Goal: Task Accomplishment & Management: Manage account settings

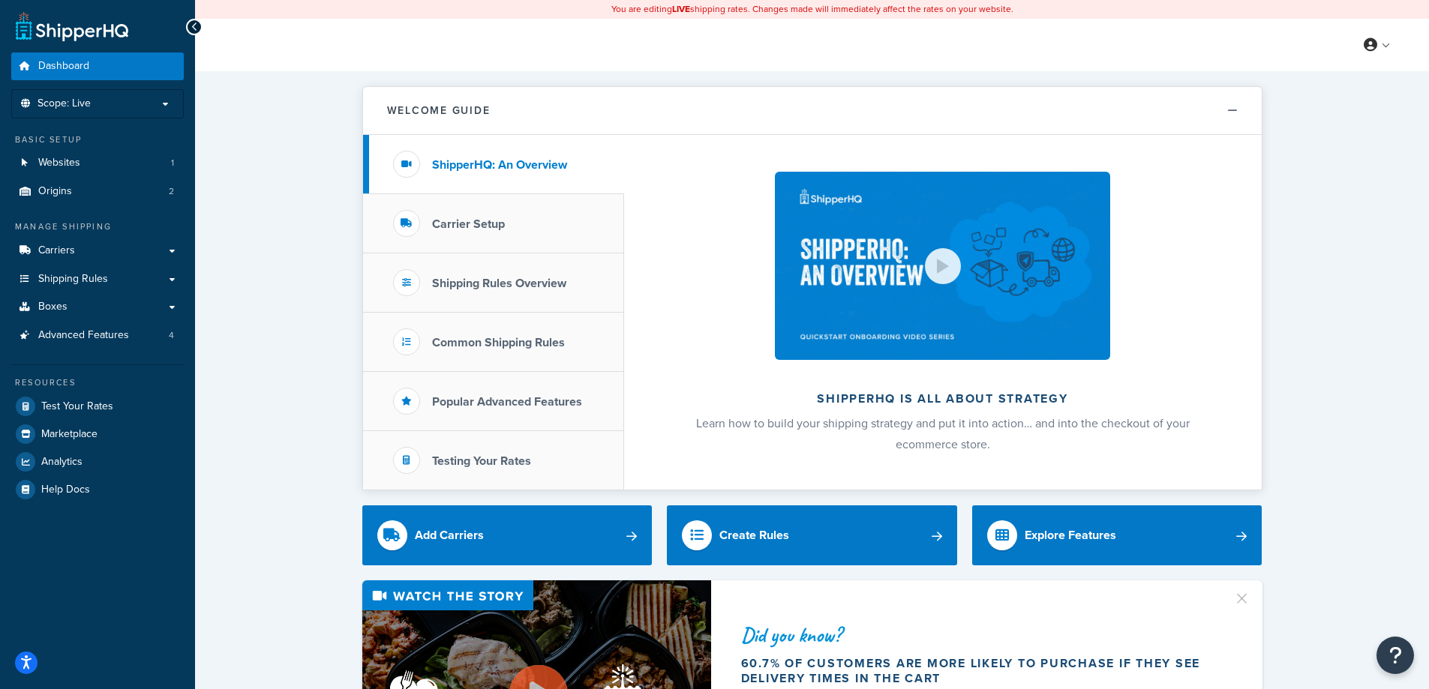
click at [104, 253] on link "Carriers" at bounding box center [97, 251] width 173 height 28
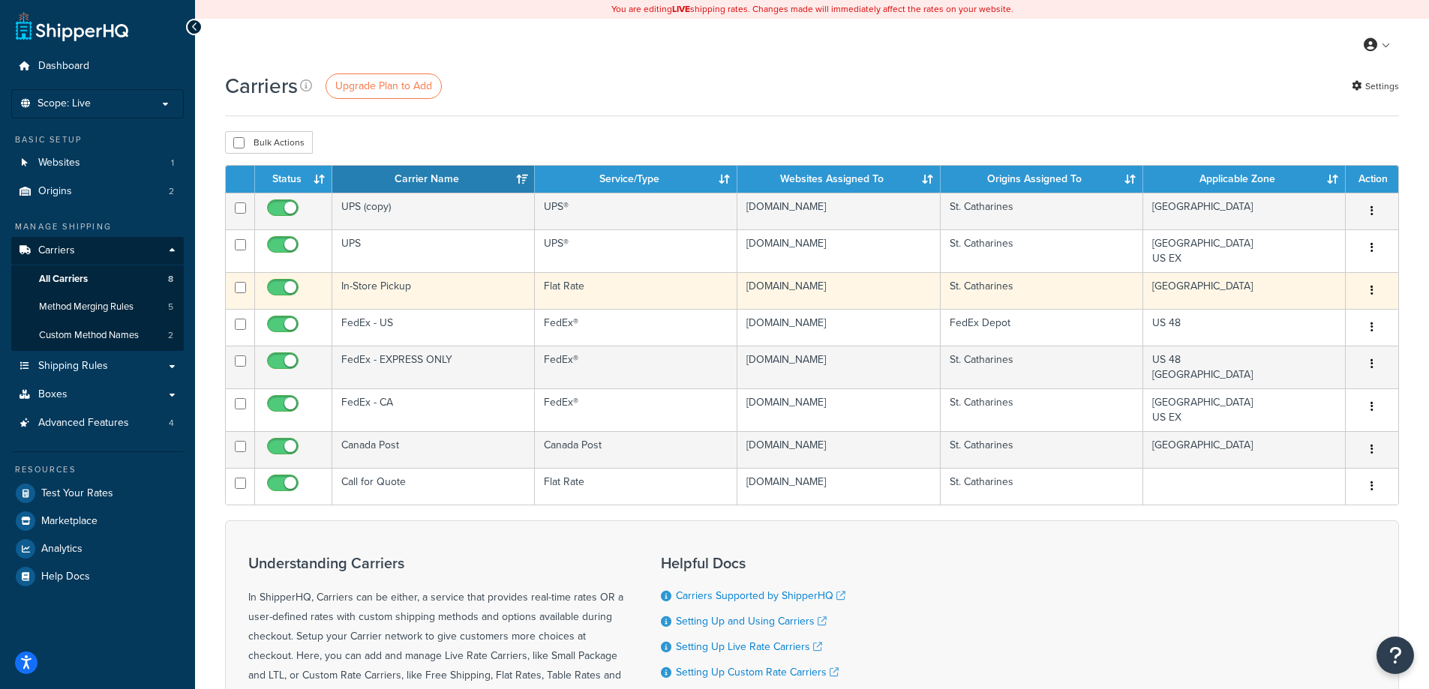
click at [407, 295] on td "In-Store Pickup" at bounding box center [433, 290] width 203 height 37
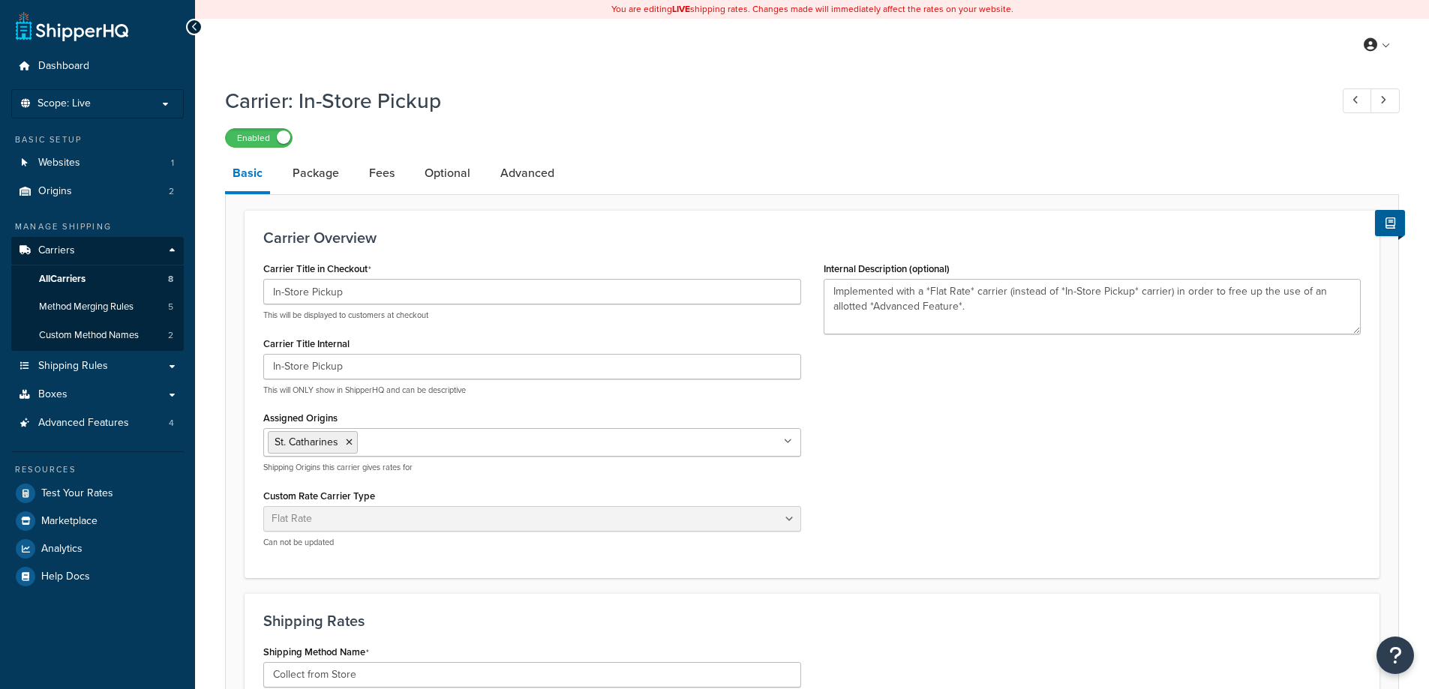
select select "flat"
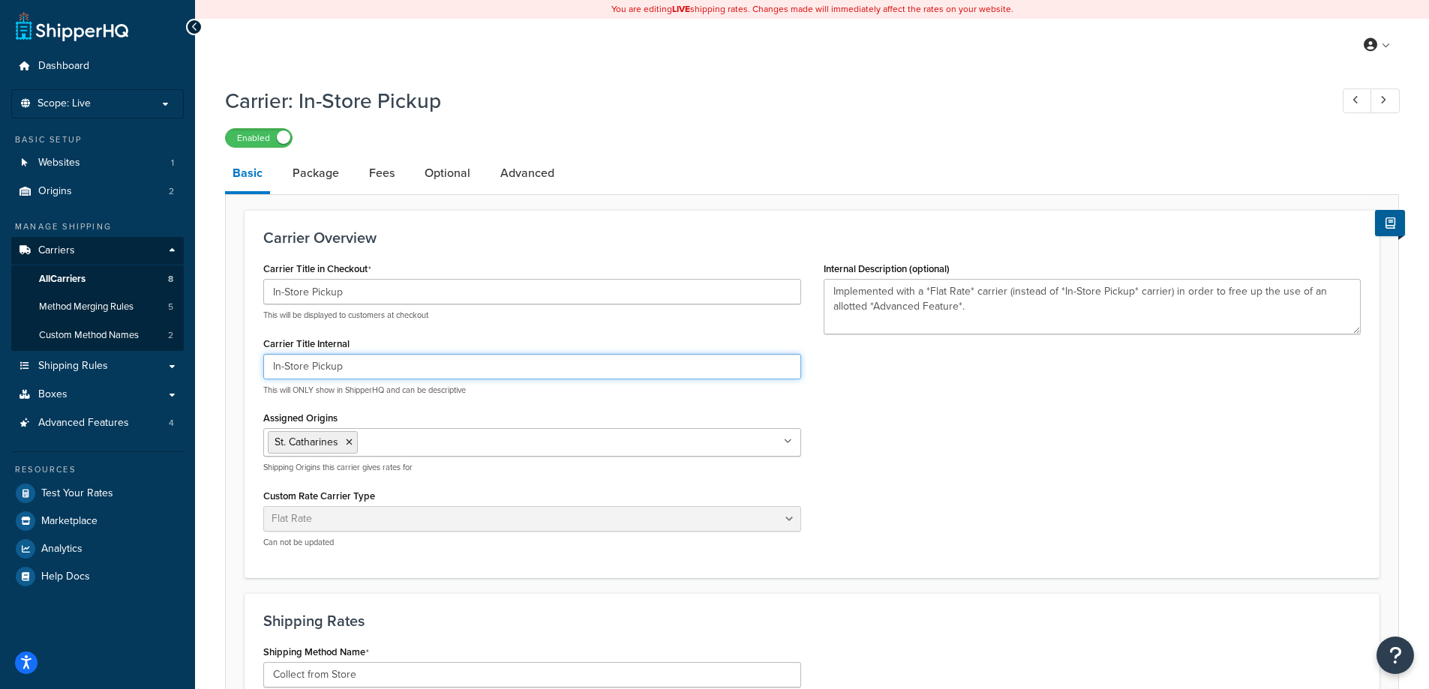
click at [413, 362] on input "In-Store Pickup" at bounding box center [532, 367] width 538 height 26
type input "In-Store Pickup (St. Catharines)"
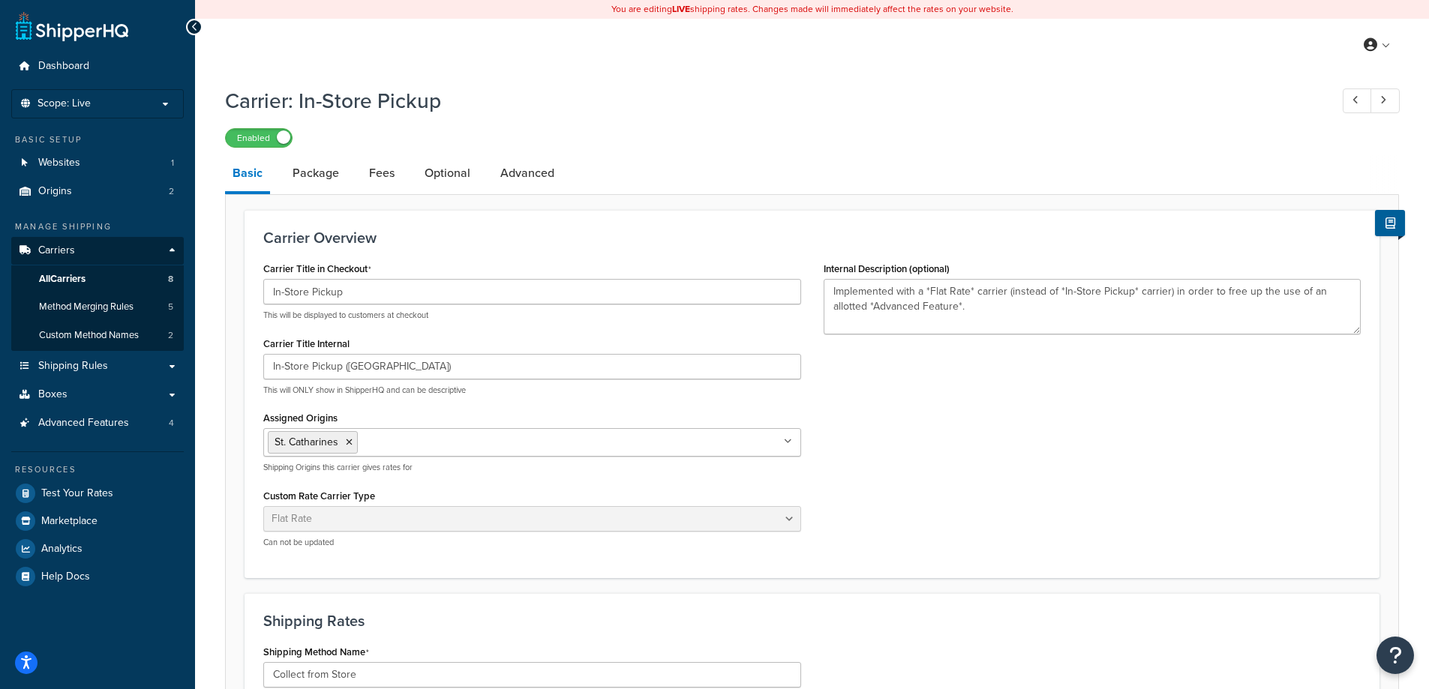
click at [1082, 466] on div "Carrier Title in Checkout In-Store Pickup This will be displayed to customers a…" at bounding box center [812, 409] width 1120 height 302
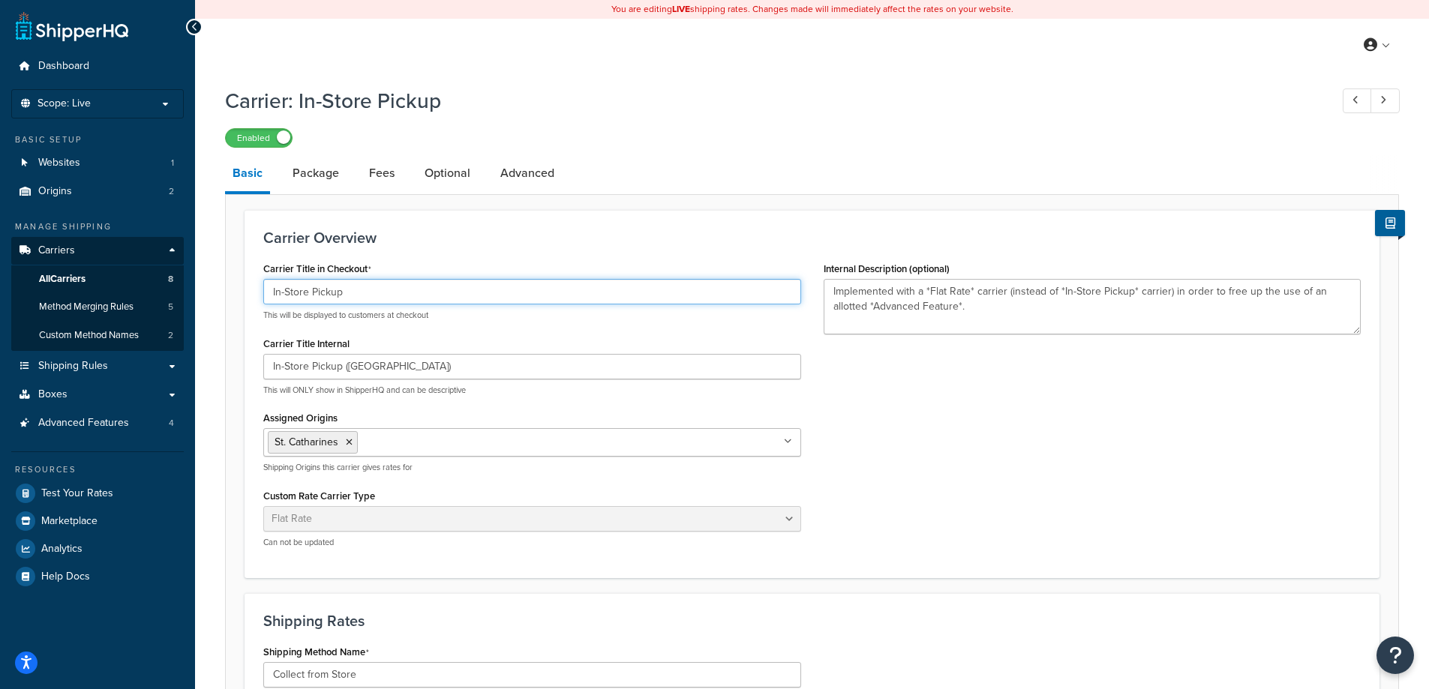
click at [435, 298] on input "In-Store Pickup" at bounding box center [532, 292] width 538 height 26
type input "In-Store Pickup (St Catharines)"
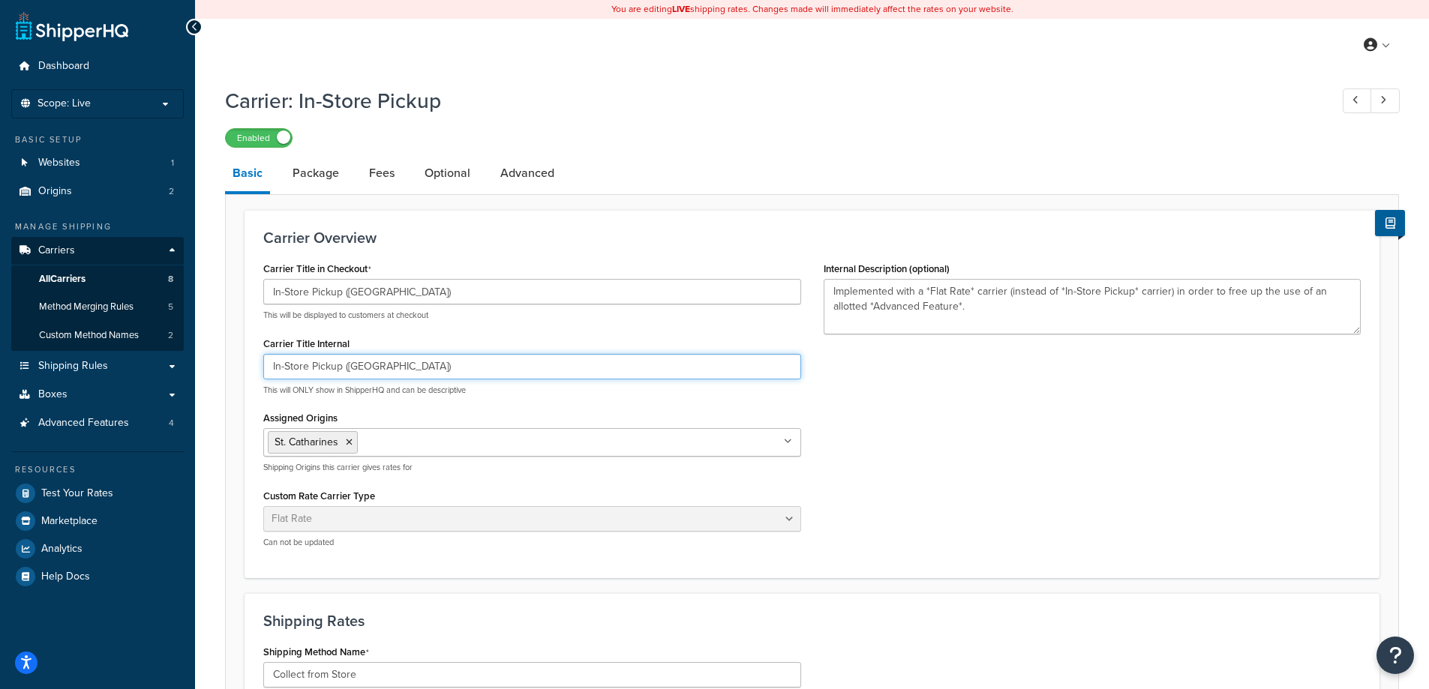
drag, startPoint x: 440, startPoint y: 367, endPoint x: 342, endPoint y: 367, distance: 97.5
click at [342, 367] on input "In-Store Pickup (St. Catharines)" at bounding box center [532, 367] width 538 height 26
type input "In-Store Pickup"
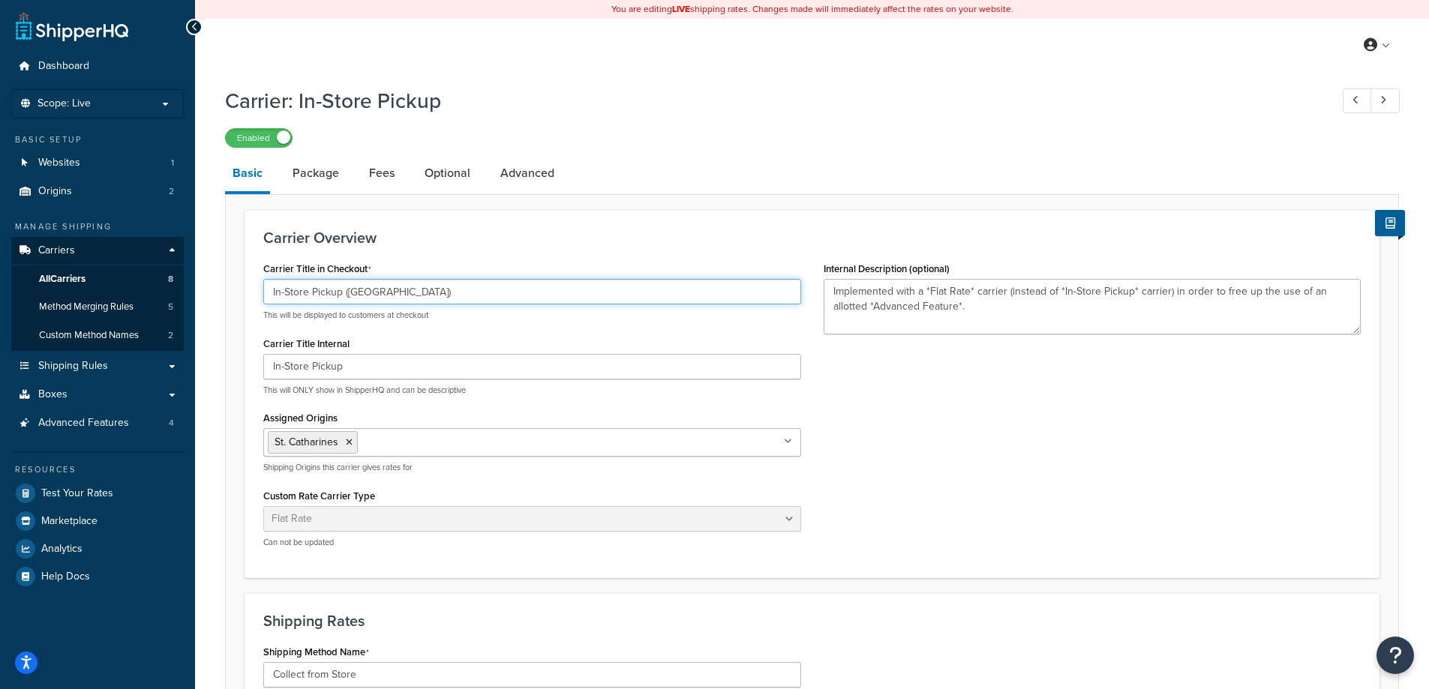
click at [468, 293] on input "In-Store Pickup (St Catharines)" at bounding box center [532, 292] width 538 height 26
click at [407, 293] on input "In-Store Pickup (St Catharines)" at bounding box center [532, 292] width 538 height 26
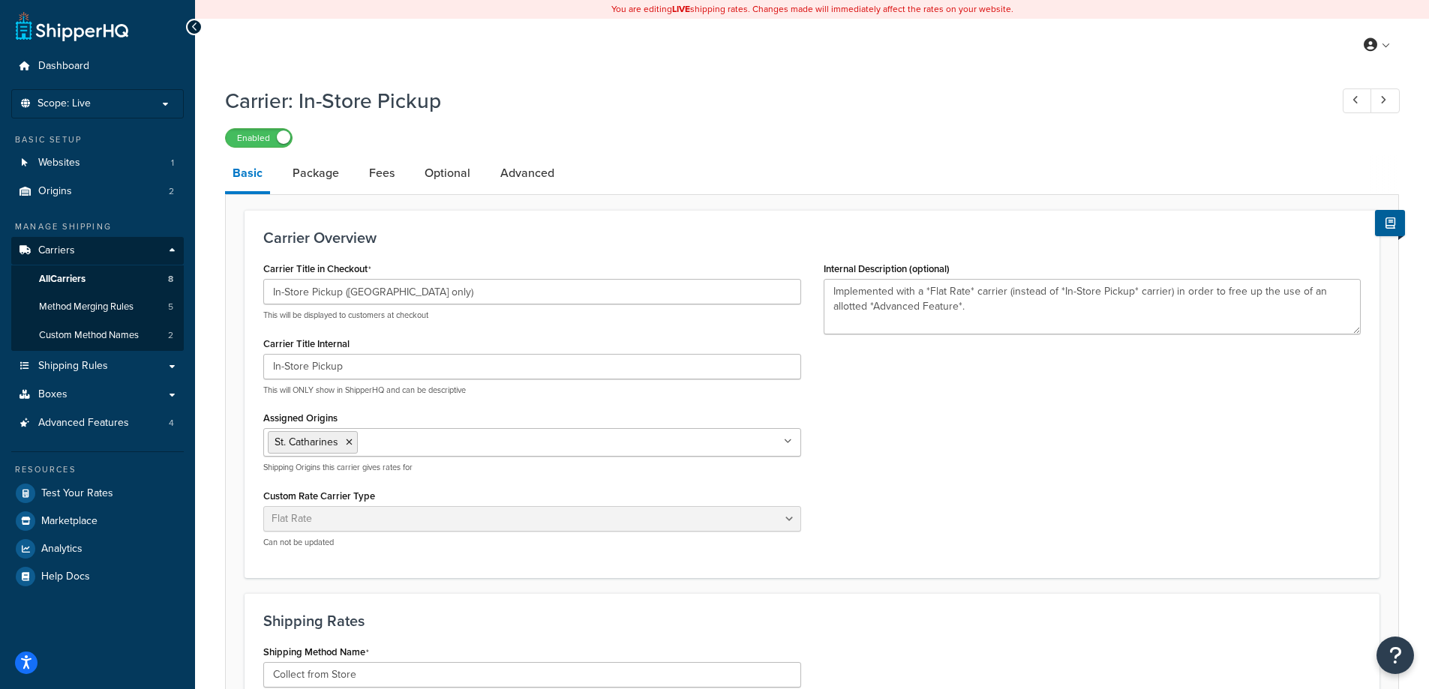
click at [572, 244] on h3 "Carrier Overview" at bounding box center [811, 238] width 1097 height 17
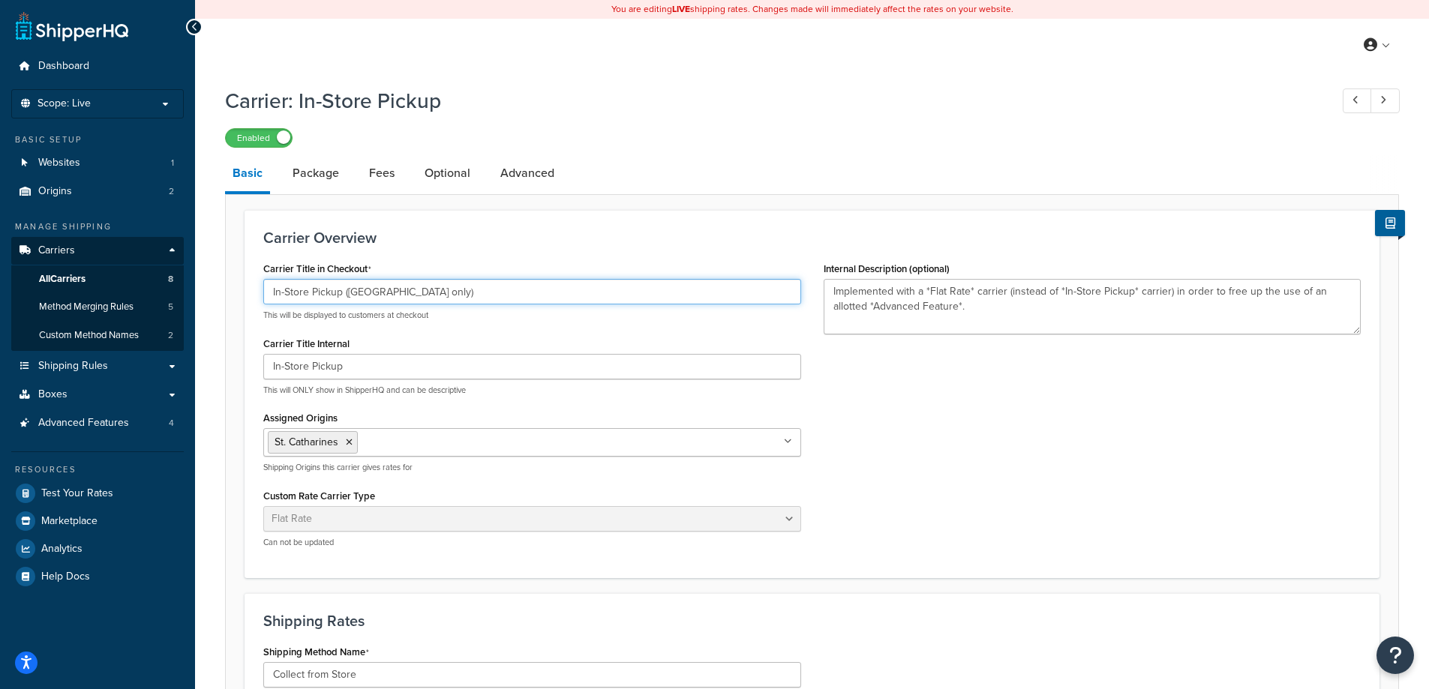
click at [356, 296] on input "In-Store Pickup (St Catharines only)" at bounding box center [532, 292] width 538 height 26
type input "In-Store Pickup ([GEOGRAPHIC_DATA] store)"
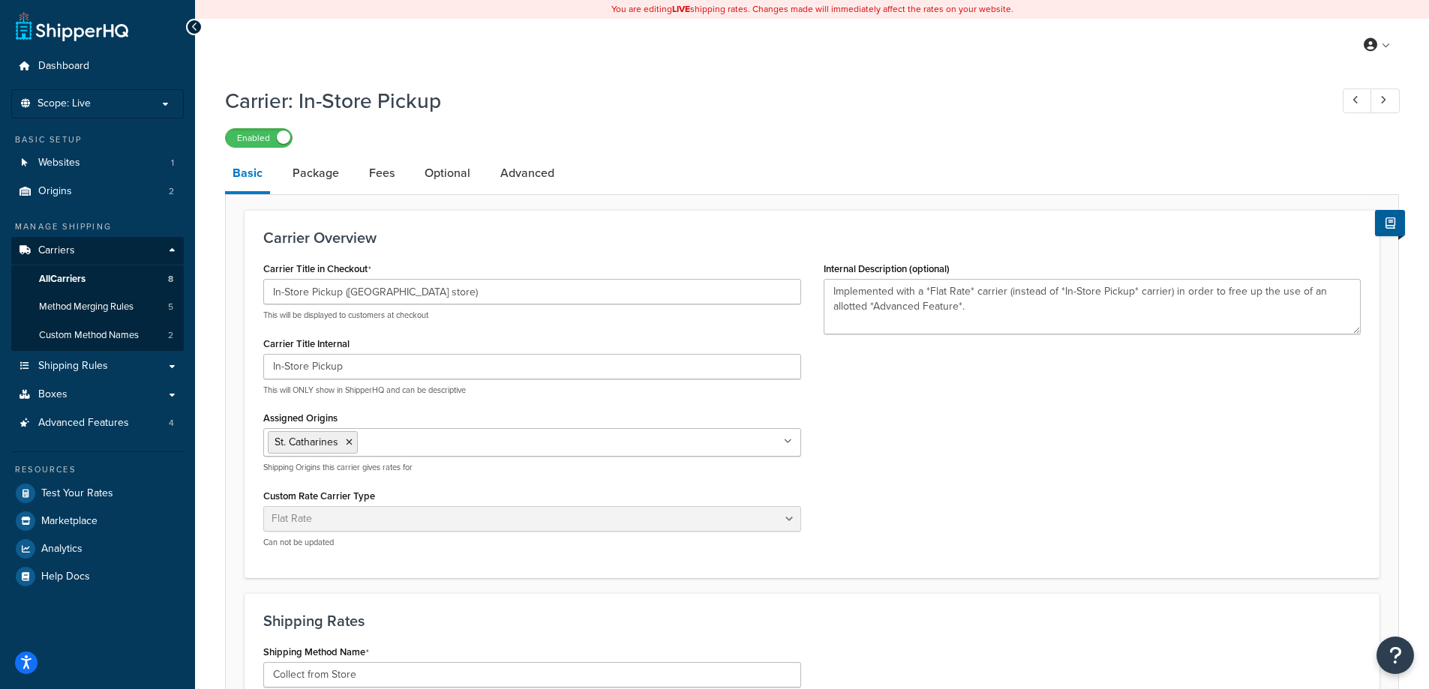
click at [692, 245] on h3 "Carrier Overview" at bounding box center [811, 238] width 1097 height 17
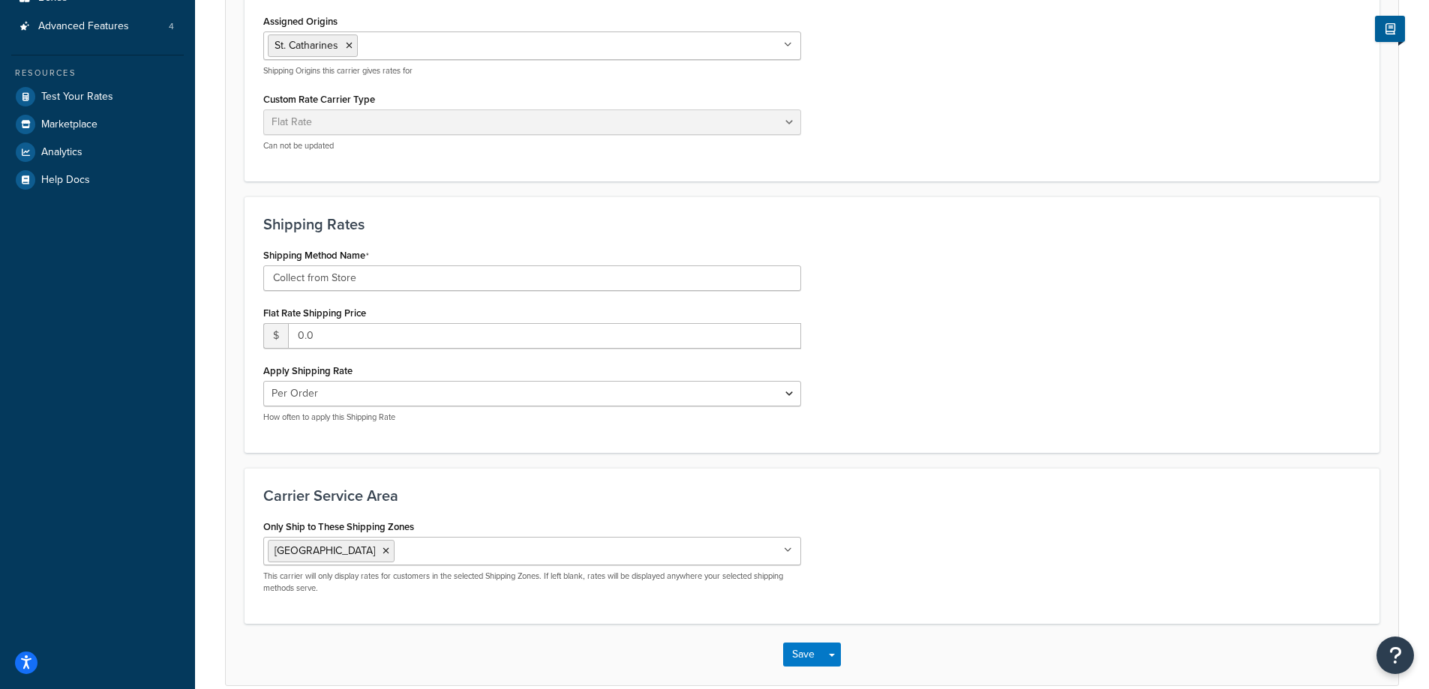
scroll to position [470, 0]
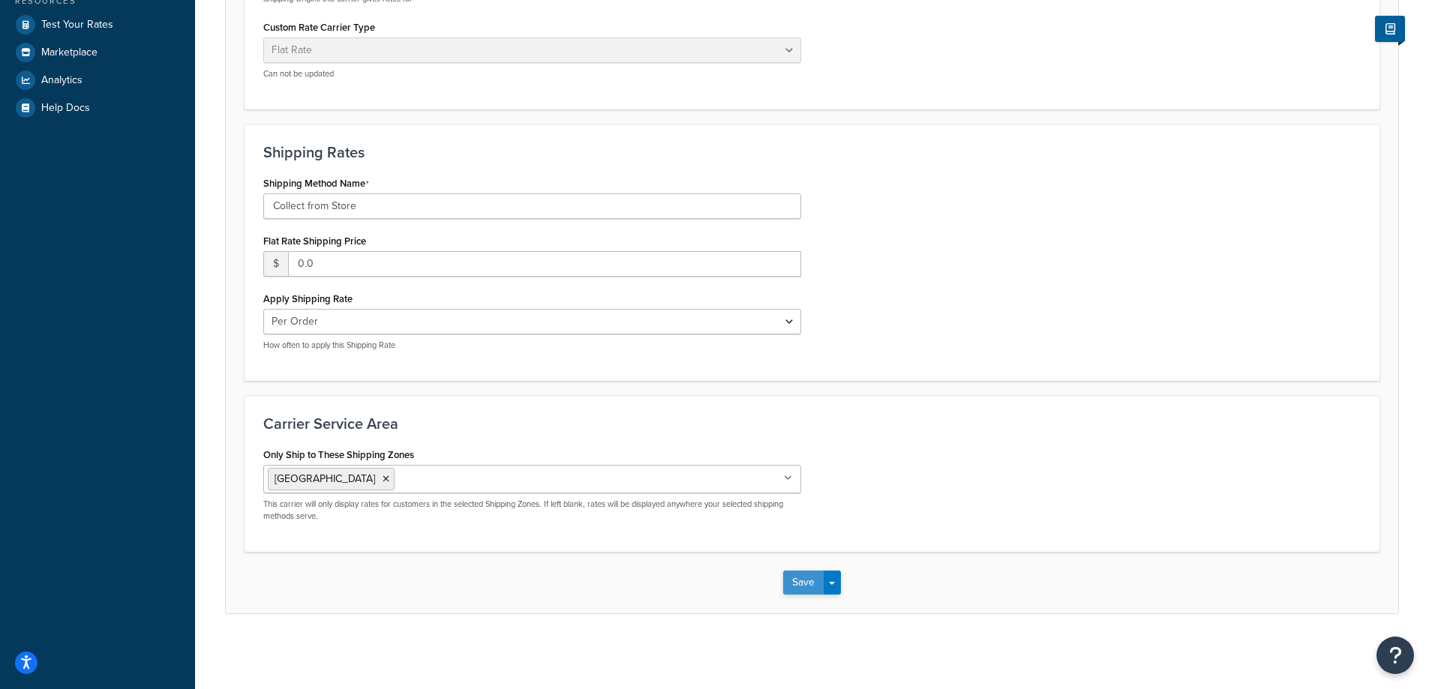
click at [803, 586] on button "Save" at bounding box center [803, 583] width 41 height 24
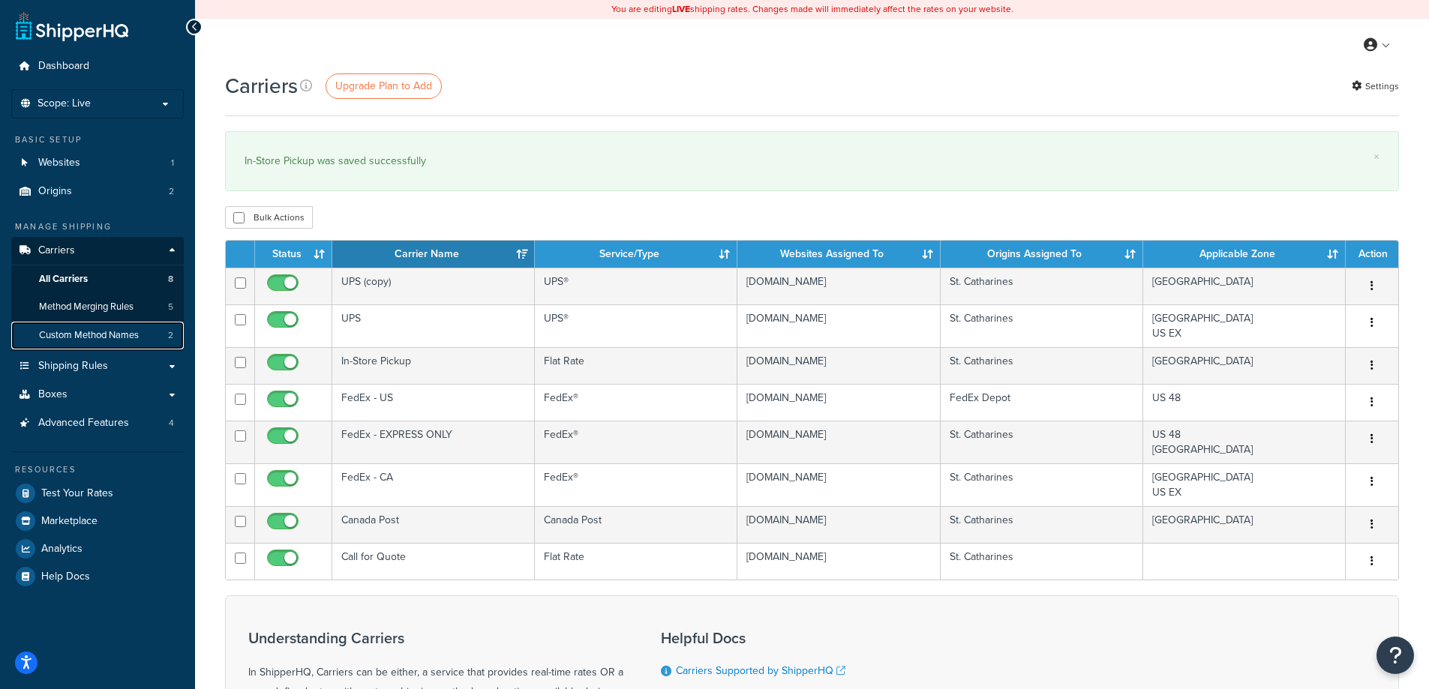
click at [71, 337] on span "Custom Method Names" at bounding box center [89, 335] width 100 height 13
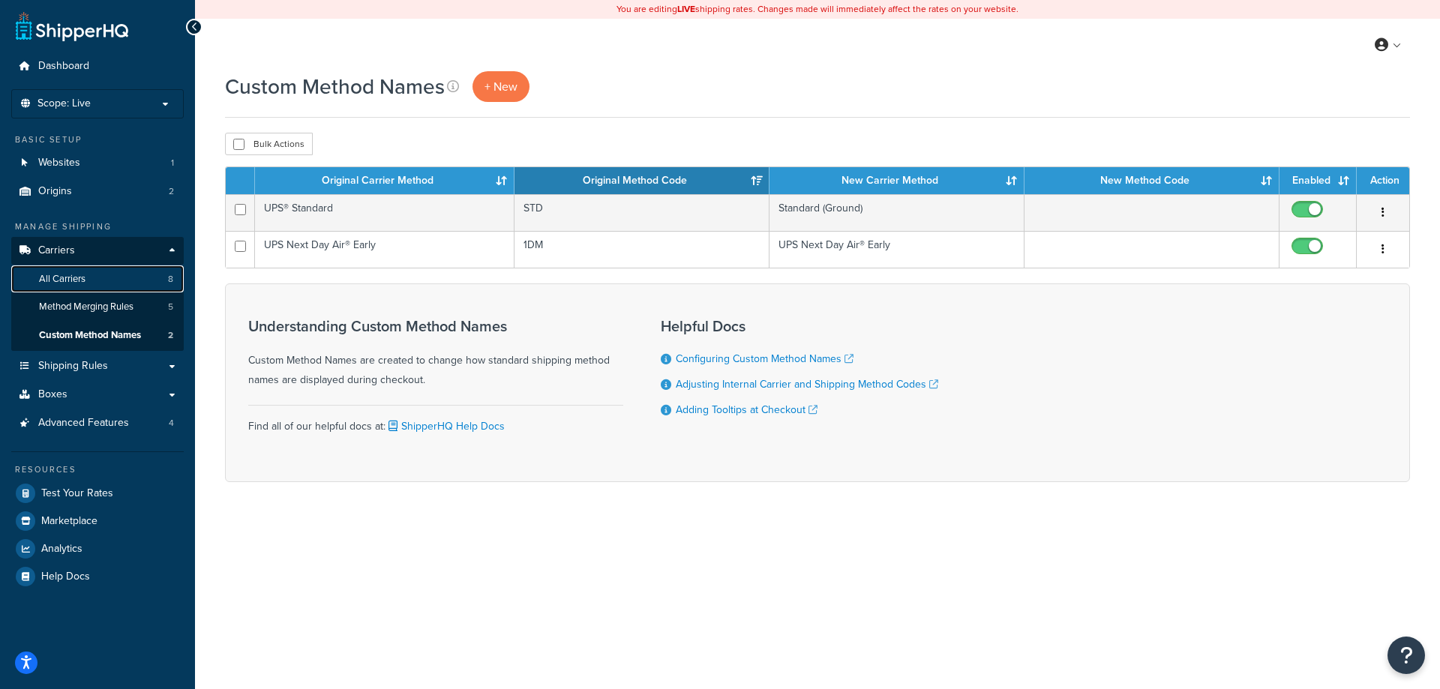
click at [103, 281] on link "All Carriers 8" at bounding box center [97, 280] width 173 height 28
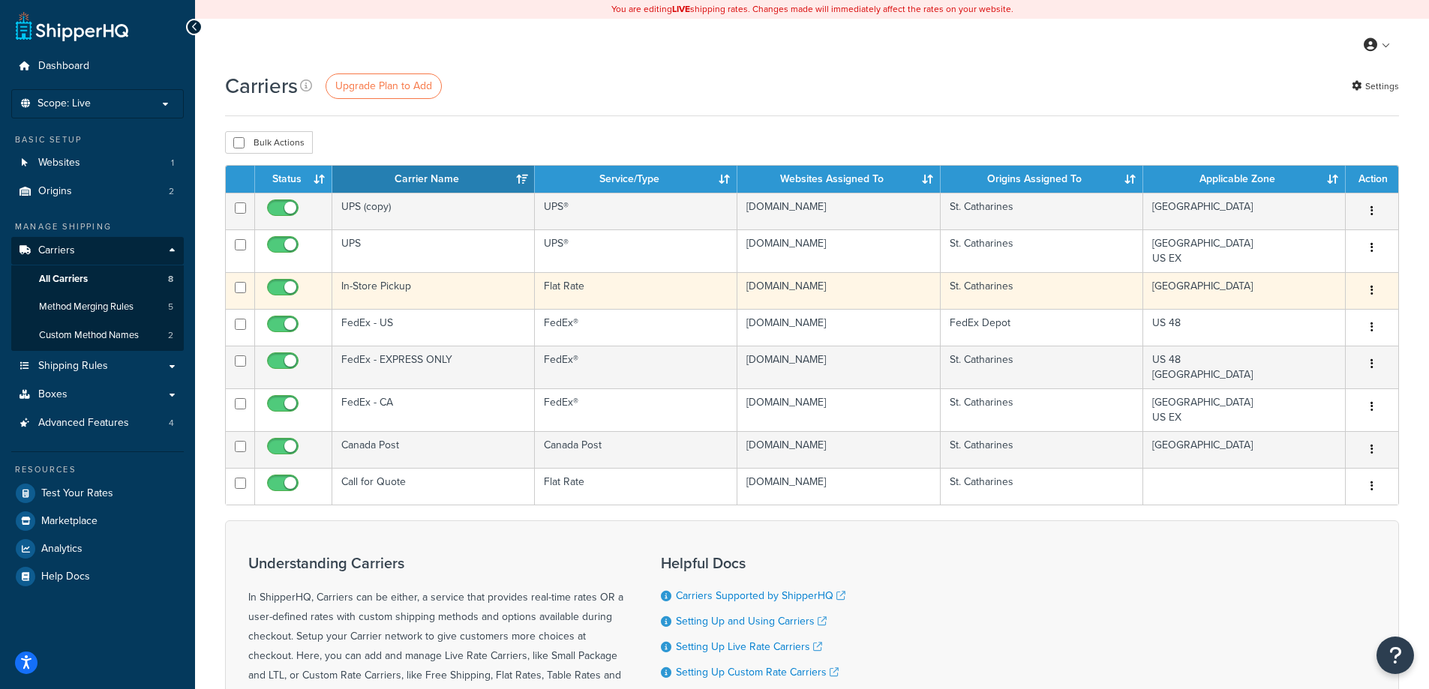
click at [413, 295] on td "In-Store Pickup" at bounding box center [433, 290] width 203 height 37
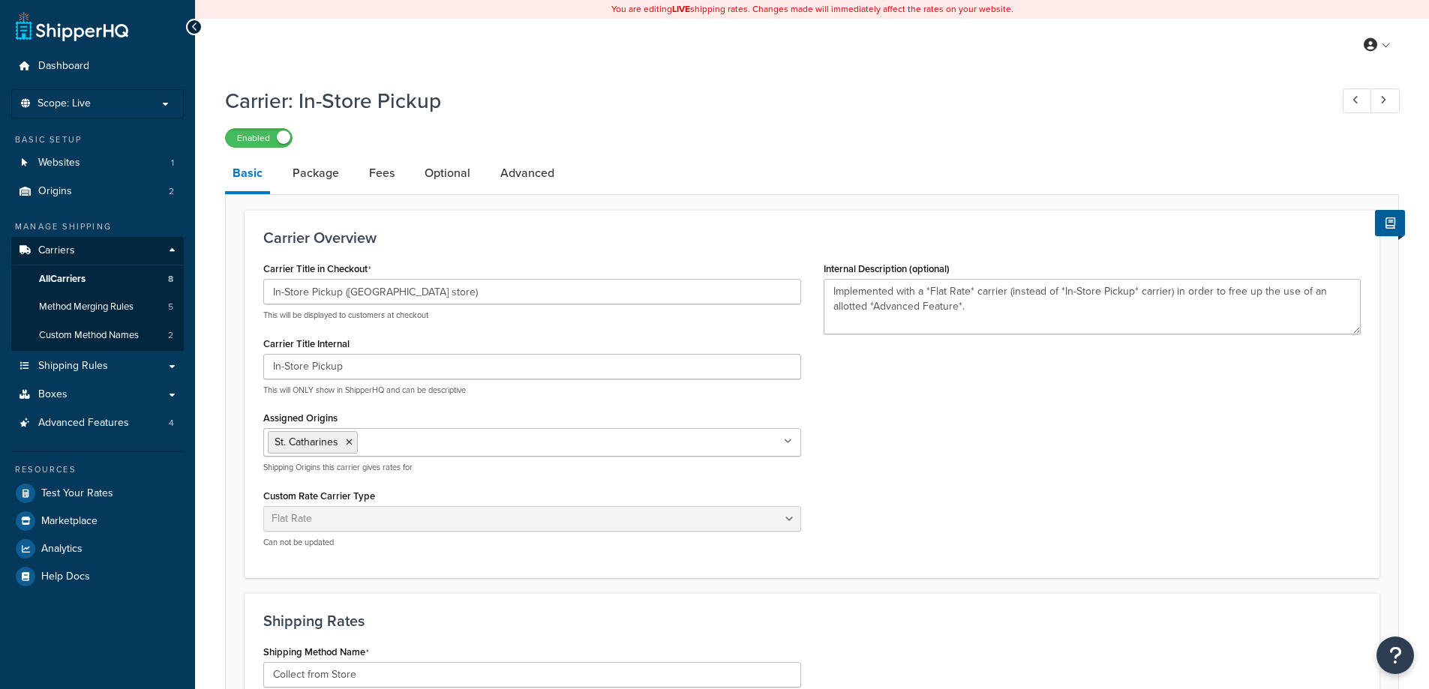
select select "flat"
click at [292, 182] on link "Package" at bounding box center [316, 173] width 62 height 36
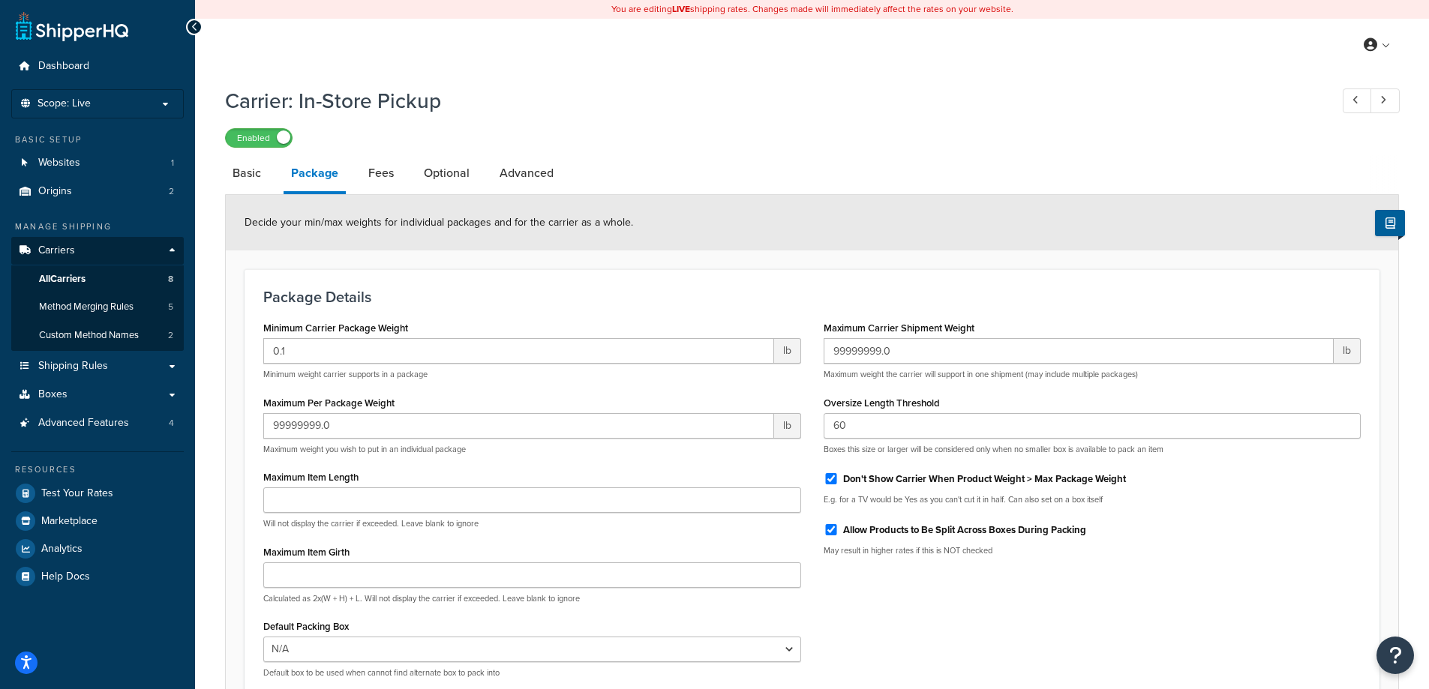
click at [404, 172] on li "Fees" at bounding box center [389, 173] width 56 height 36
click at [371, 175] on link "Fees" at bounding box center [381, 173] width 41 height 36
select select "AFTER"
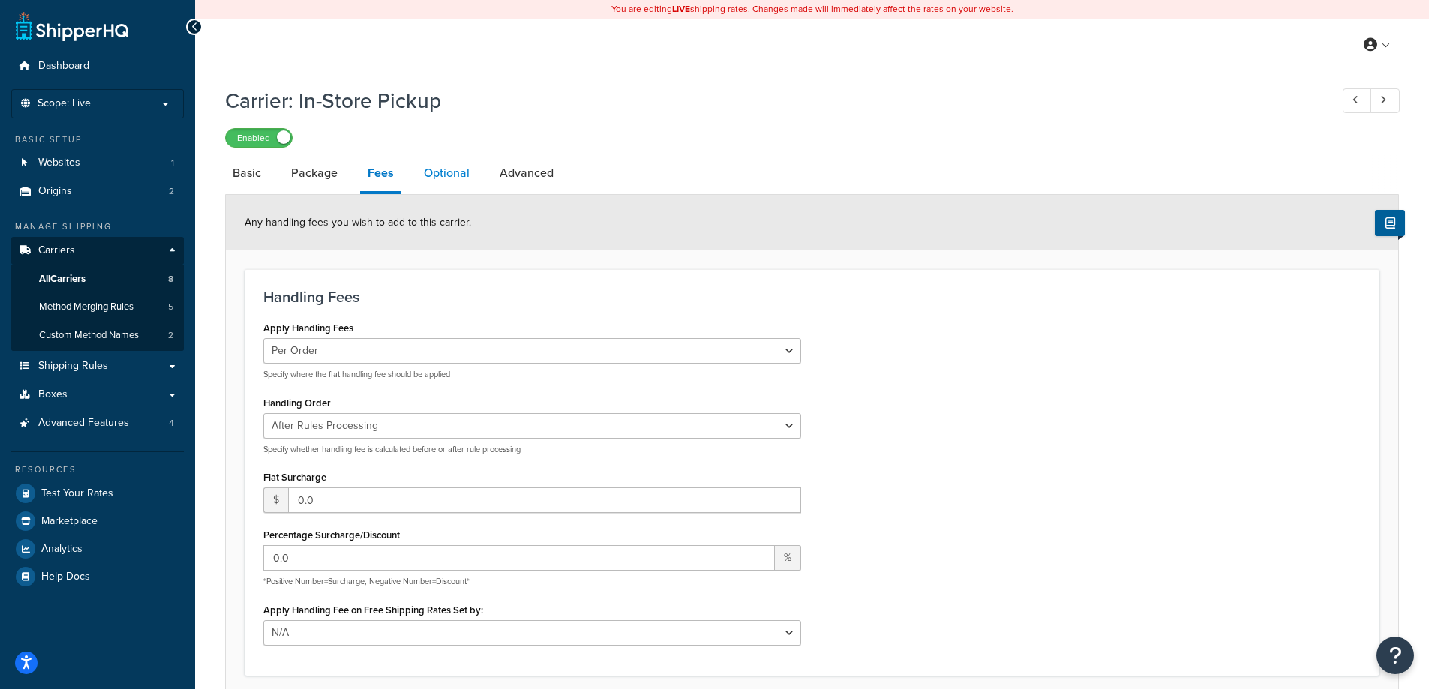
click at [446, 178] on link "Optional" at bounding box center [446, 173] width 61 height 36
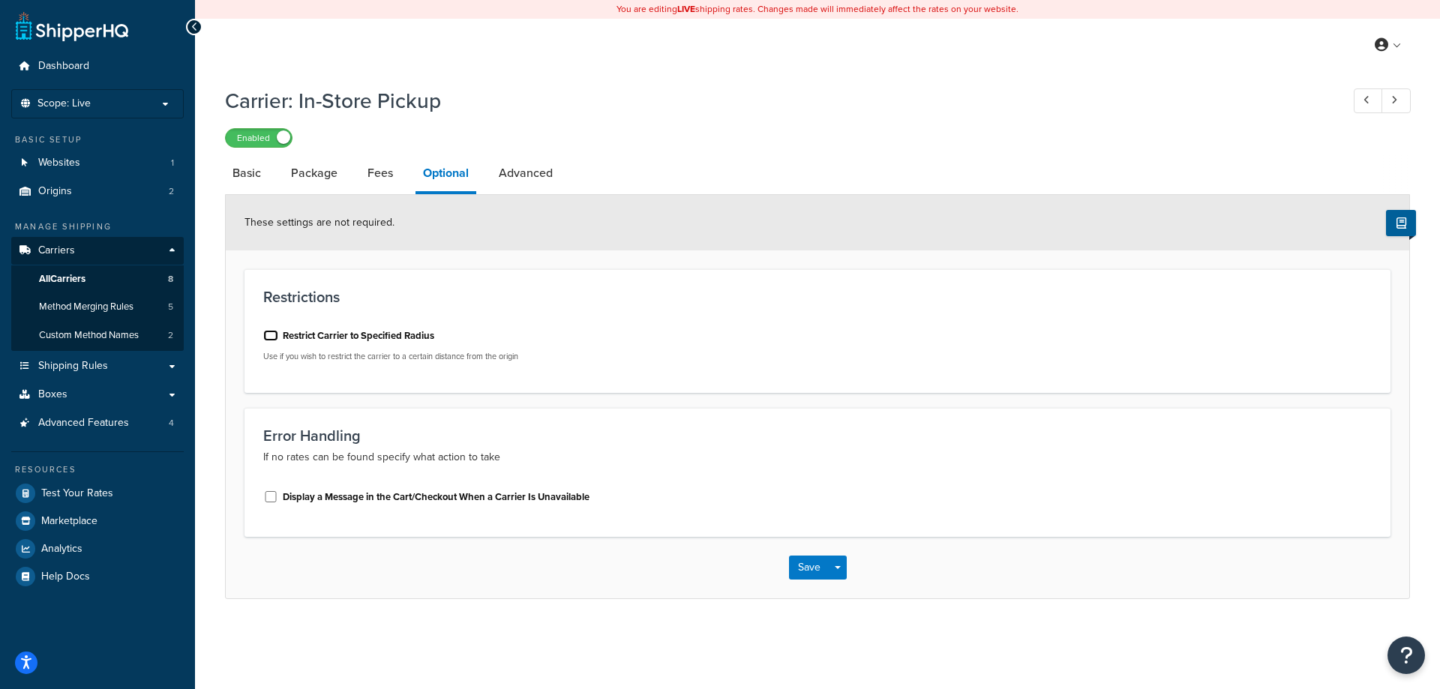
click at [271, 337] on input "Restrict Carrier to Specified Radius" at bounding box center [270, 335] width 15 height 11
checkbox input "true"
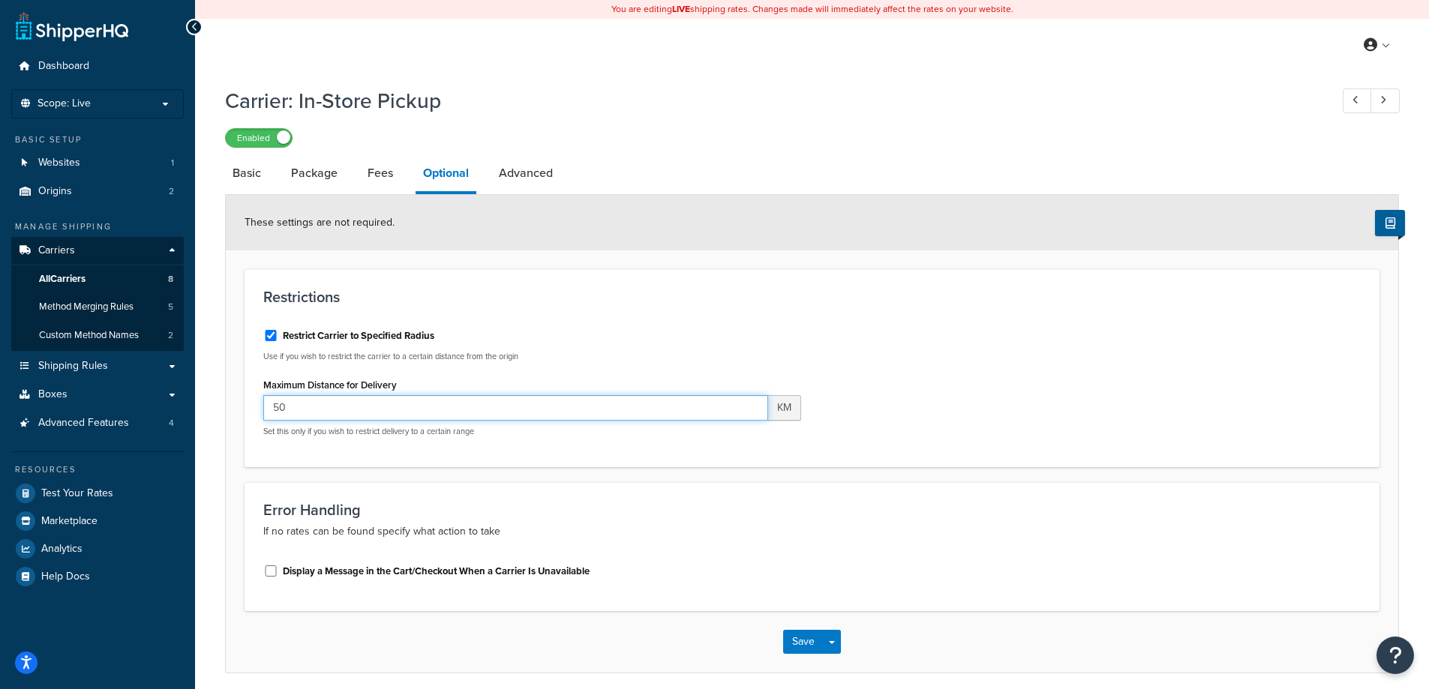
click at [362, 409] on input "50" at bounding box center [515, 408] width 505 height 26
drag, startPoint x: 410, startPoint y: 412, endPoint x: 482, endPoint y: 404, distance: 72.4
click at [482, 404] on input "50" at bounding box center [515, 408] width 505 height 26
click at [770, 313] on div "Restrictions Restrict Carrier to Specified Radius Use if you wish to restrict t…" at bounding box center [812, 368] width 1135 height 198
drag, startPoint x: 495, startPoint y: 407, endPoint x: 176, endPoint y: 422, distance: 319.2
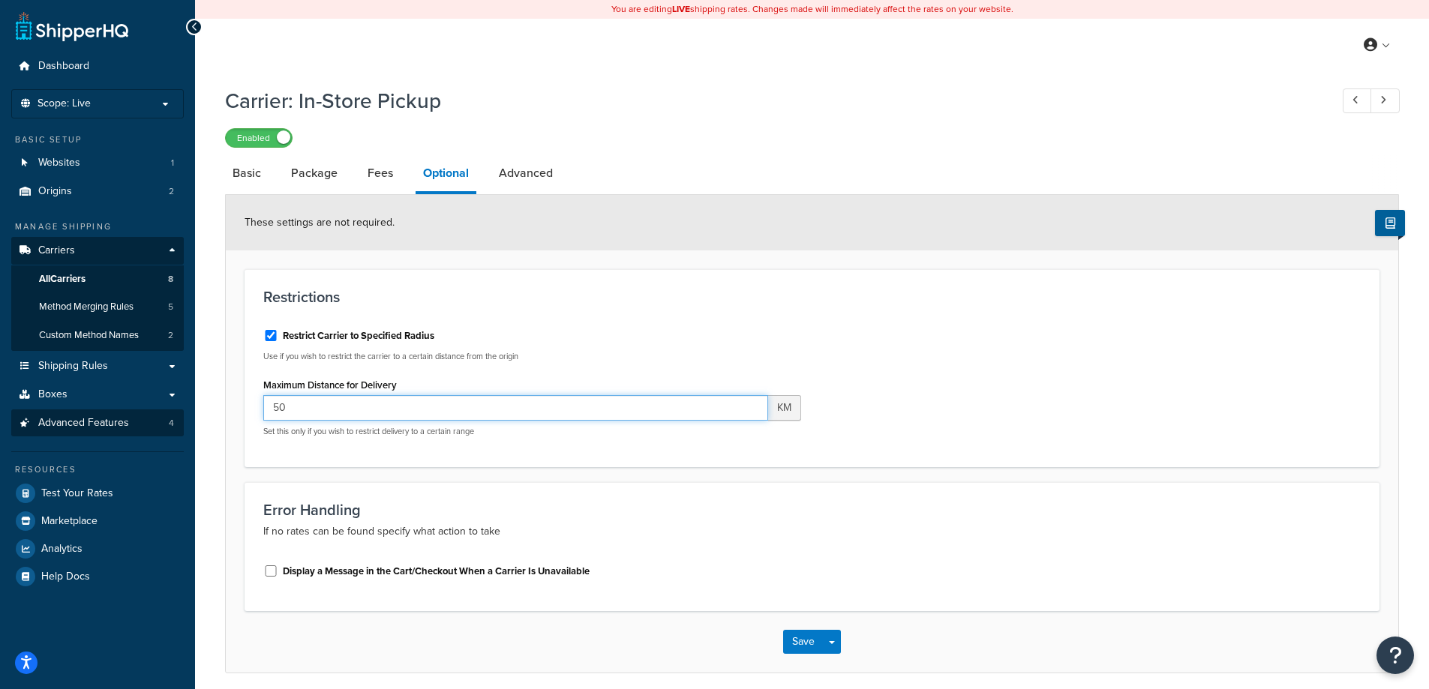
click at [176, 422] on div "Dashboard Scope: Live Basic Setup Websites 1 Origins 2 Manage Shipping Carriers…" at bounding box center [714, 374] width 1429 height 749
click at [744, 305] on h3 "Restrictions" at bounding box center [811, 297] width 1097 height 17
click at [311, 417] on input "50" at bounding box center [515, 408] width 505 height 26
